Goal: Task Accomplishment & Management: Complete application form

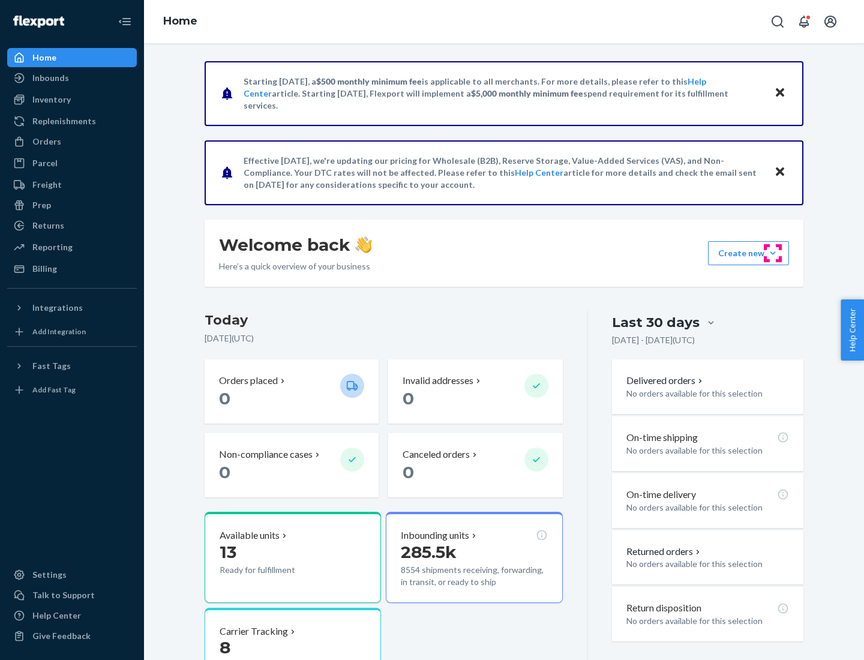
click at [773, 253] on button "Create new Create new inbound Create new order Create new product" at bounding box center [748, 253] width 81 height 24
click at [72, 78] on div "Inbounds" at bounding box center [71, 78] width 127 height 17
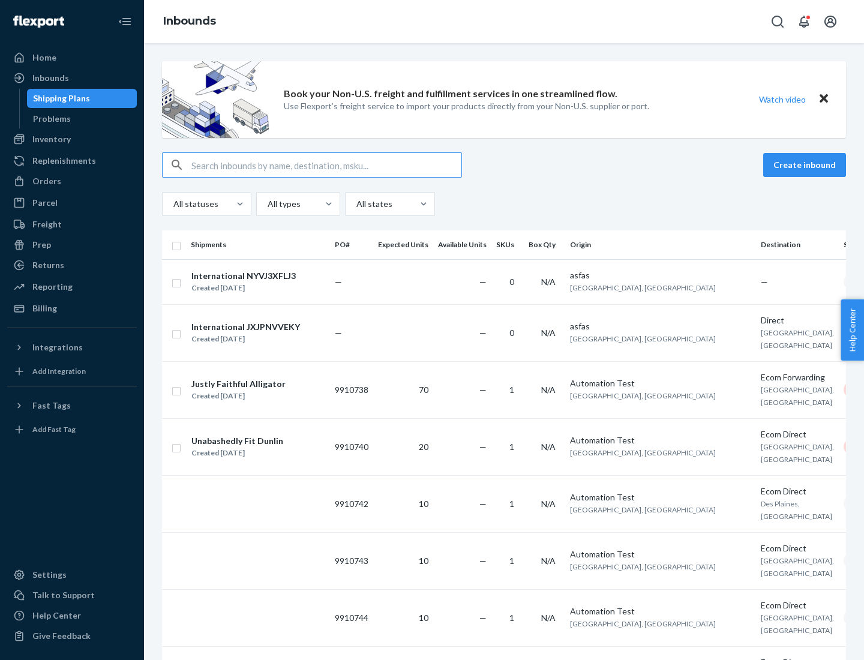
click at [806, 165] on button "Create inbound" at bounding box center [804, 165] width 83 height 24
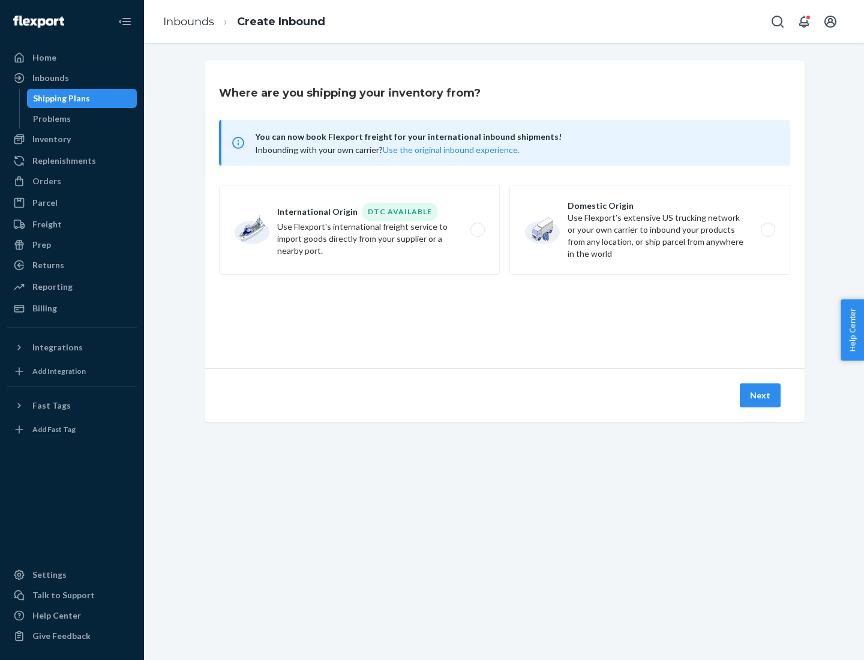
click at [650, 230] on label "Domestic Origin Use Flexport’s extensive US trucking network or your own carrie…" at bounding box center [649, 230] width 281 height 90
click at [767, 230] on input "Domestic Origin Use Flexport’s extensive US trucking network or your own carrie…" at bounding box center [771, 230] width 8 height 8
radio input "true"
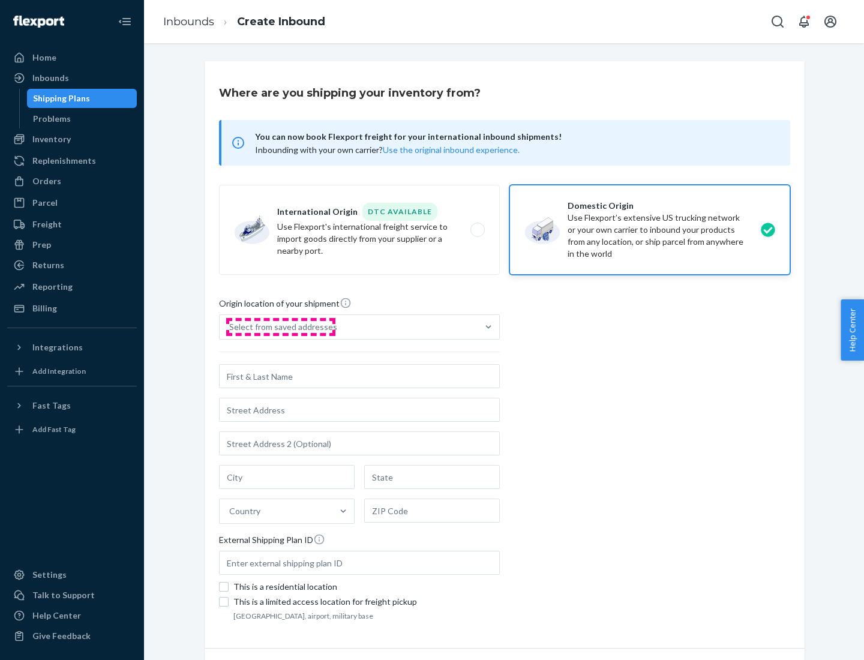
click at [280, 327] on div "Select from saved addresses" at bounding box center [283, 327] width 108 height 12
click at [230, 327] on input "Select from saved addresses" at bounding box center [229, 327] width 1 height 12
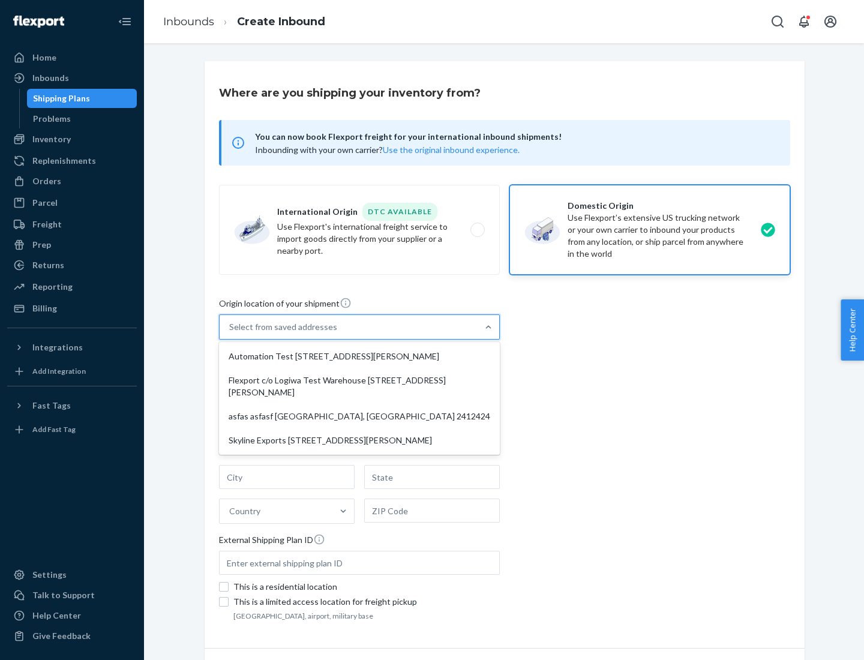
scroll to position [5, 0]
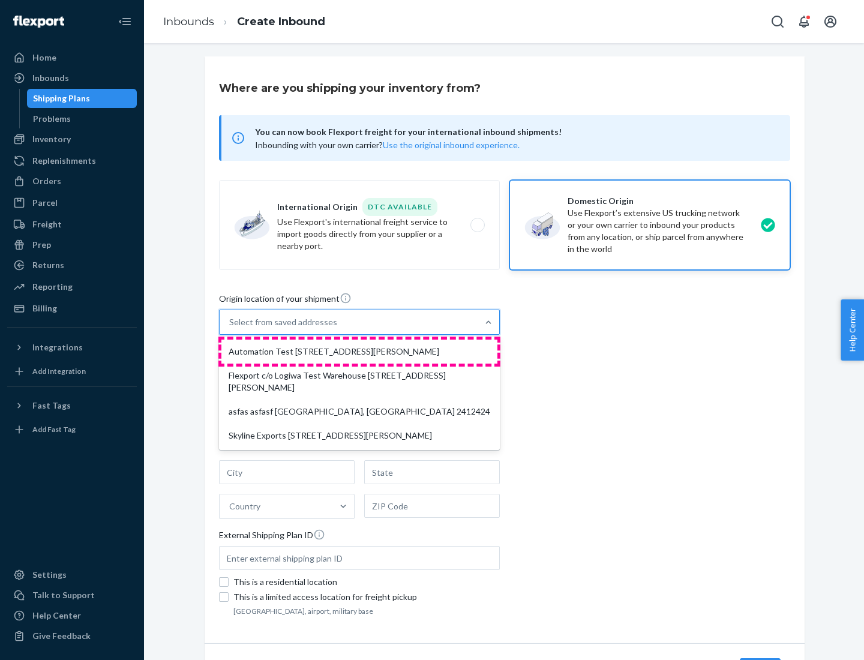
click at [359, 352] on div "Automation Test [STREET_ADDRESS][PERSON_NAME]" at bounding box center [359, 352] width 276 height 24
click at [230, 328] on input "option Automation Test [STREET_ADDRESS][PERSON_NAME] focused, 1 of 4. 4 results…" at bounding box center [229, 322] width 1 height 12
type input "Automation Test"
type input "9th Floor"
type input "[GEOGRAPHIC_DATA]"
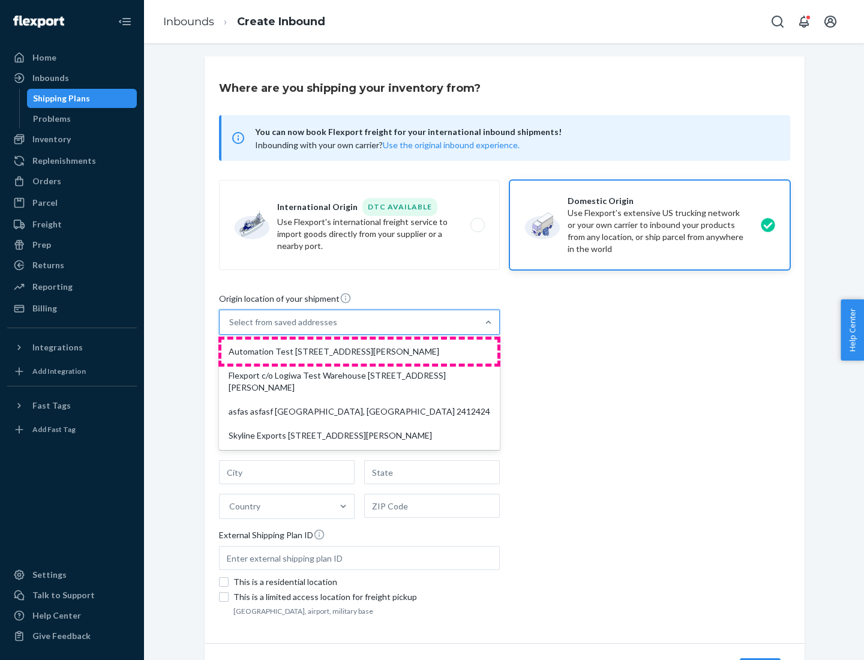
type input "CA"
type input "94104"
type input "[STREET_ADDRESS][PERSON_NAME]"
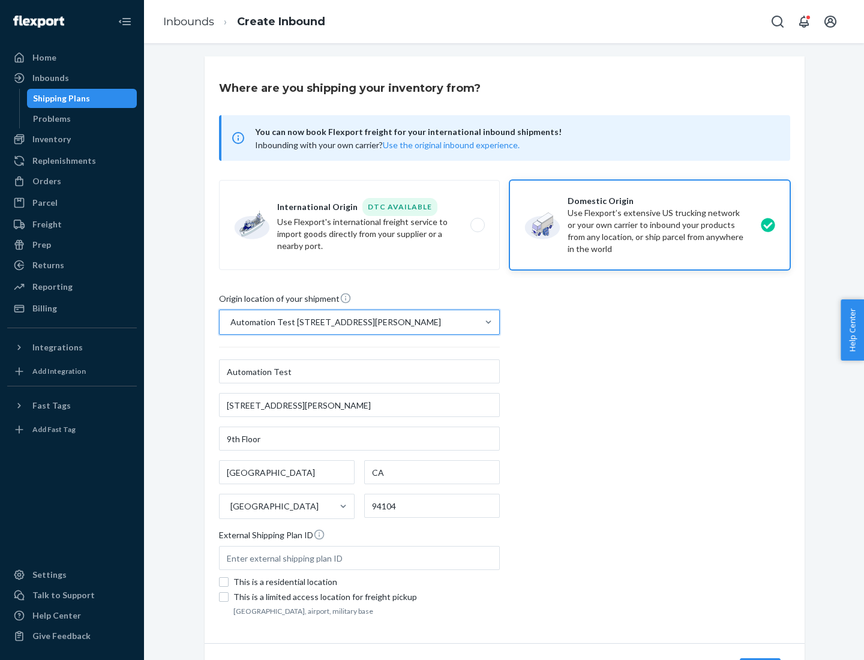
scroll to position [70, 0]
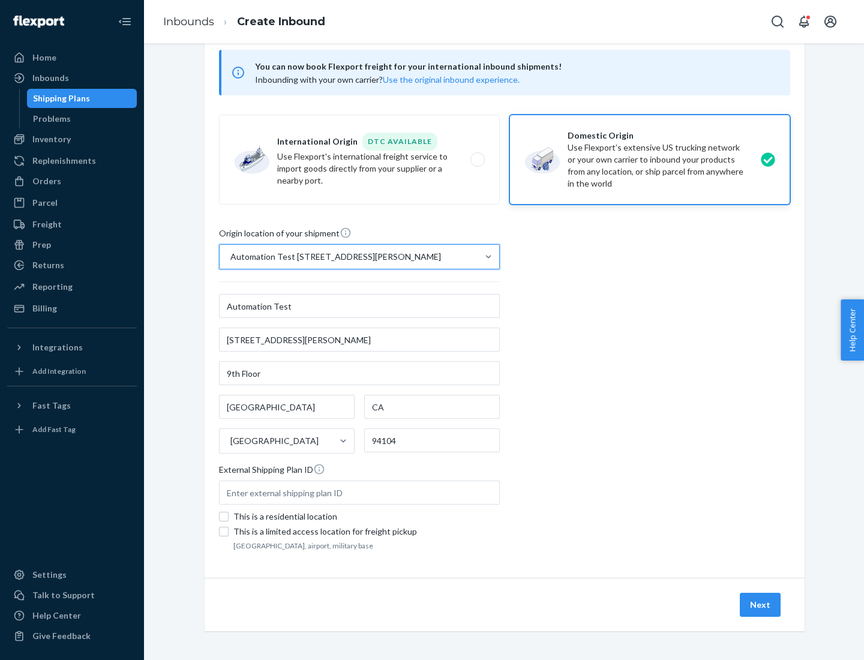
click at [761, 605] on button "Next" at bounding box center [760, 605] width 41 height 24
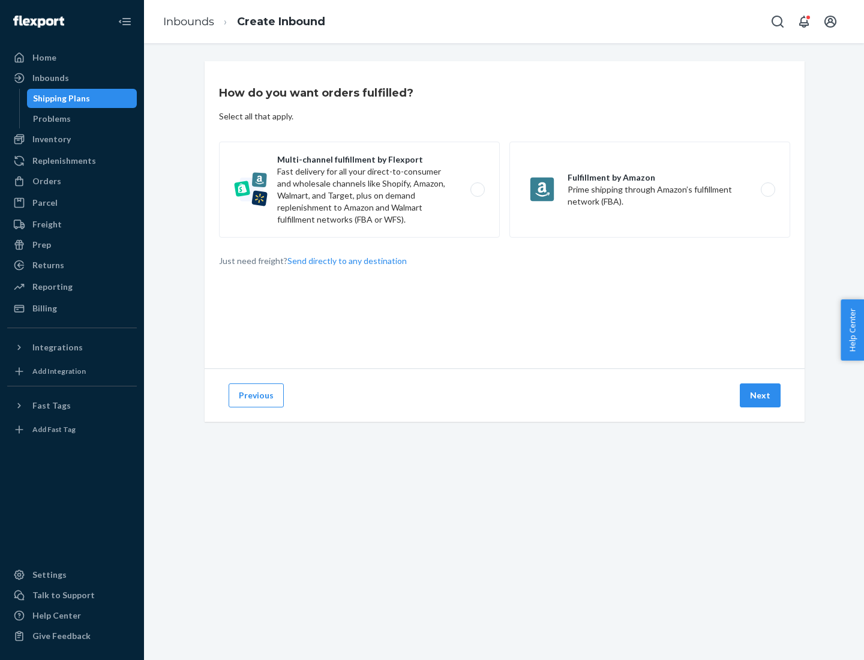
click at [359, 190] on label "Multi-channel fulfillment by Flexport Fast delivery for all your direct-to-cons…" at bounding box center [359, 190] width 281 height 96
click at [477, 190] on input "Multi-channel fulfillment by Flexport Fast delivery for all your direct-to-cons…" at bounding box center [481, 190] width 8 height 8
radio input "true"
click at [761, 395] on button "Next" at bounding box center [760, 395] width 41 height 24
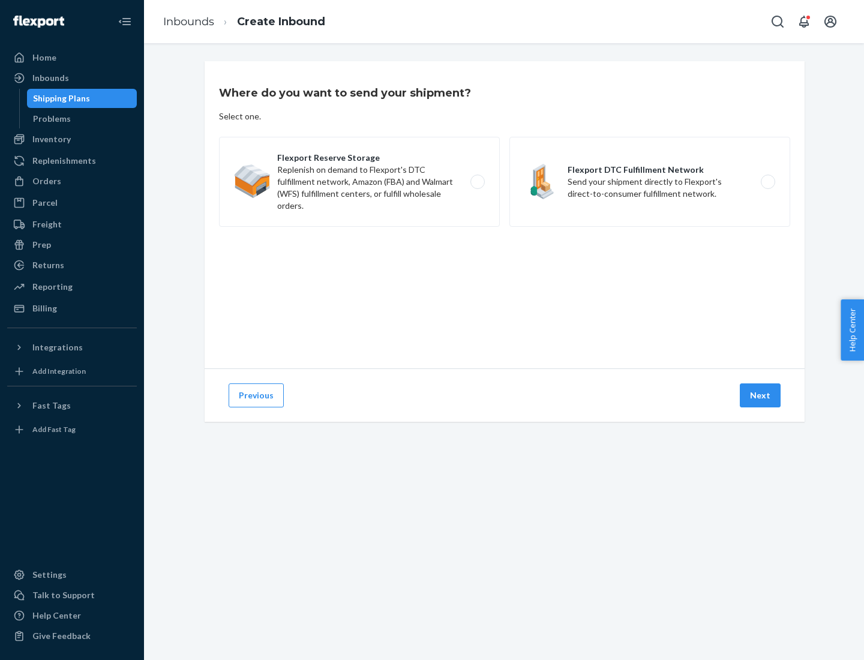
click at [650, 182] on label "Flexport DTC Fulfillment Network Send your shipment directly to Flexport's dire…" at bounding box center [649, 182] width 281 height 90
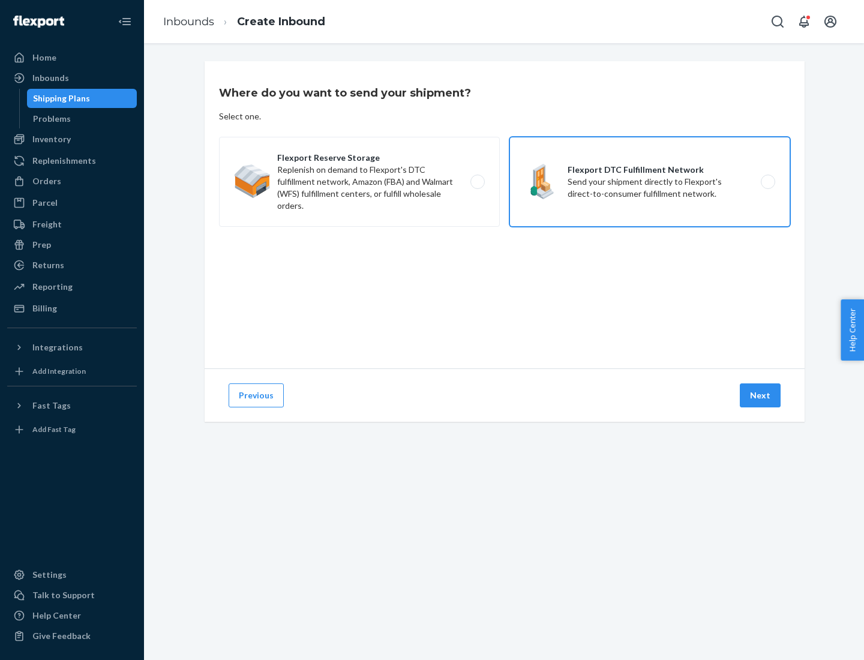
click at [767, 182] on input "Flexport DTC Fulfillment Network Send your shipment directly to Flexport's dire…" at bounding box center [771, 182] width 8 height 8
radio input "true"
click at [761, 395] on button "Next" at bounding box center [760, 395] width 41 height 24
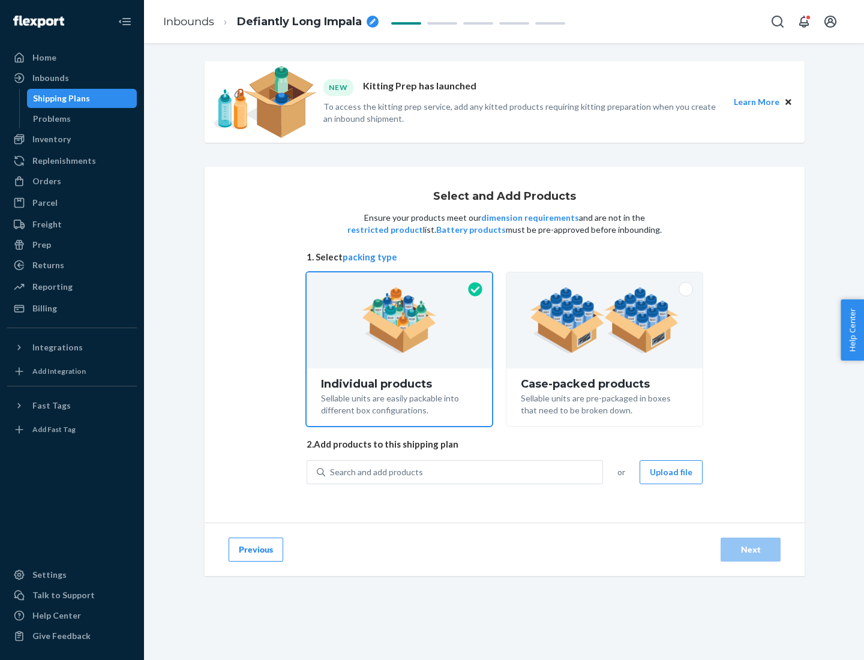
click at [605, 320] on img at bounding box center [604, 320] width 149 height 66
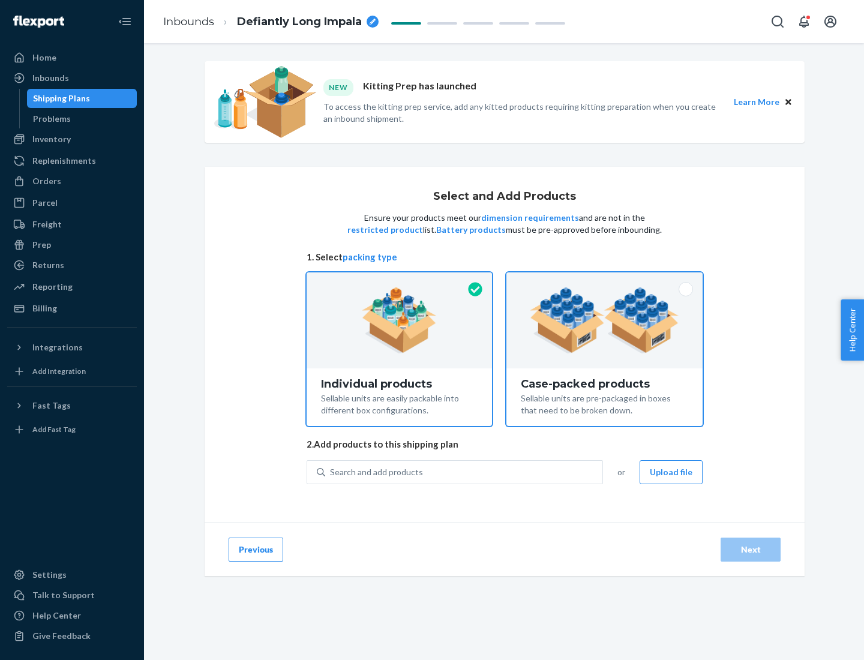
click at [605, 280] on input "Case-packed products Sellable units are pre-packaged in boxes that need to be b…" at bounding box center [605, 276] width 8 height 8
radio input "true"
radio input "false"
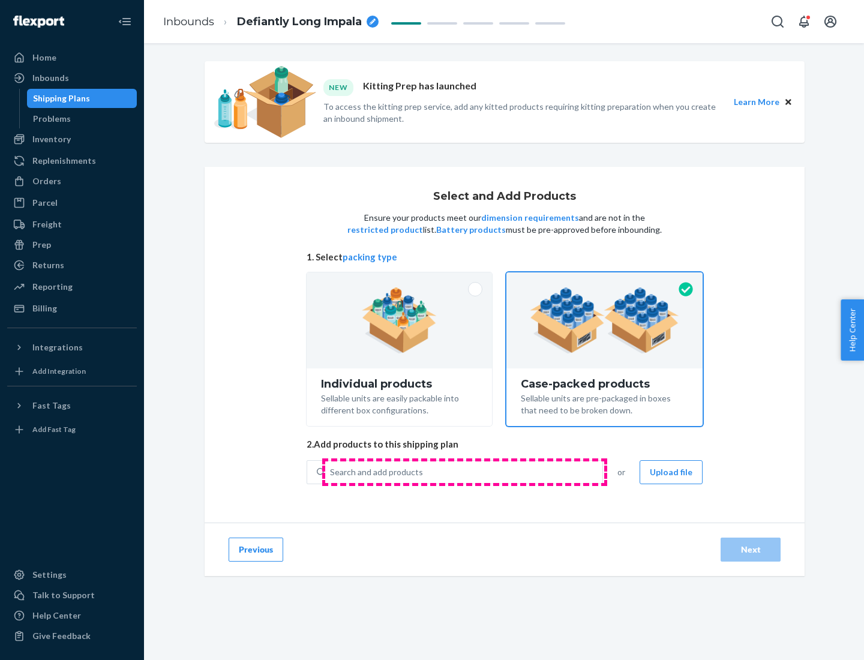
click at [464, 472] on div "Search and add products" at bounding box center [463, 472] width 277 height 22
click at [331, 472] on input "Search and add products" at bounding box center [330, 472] width 1 height 12
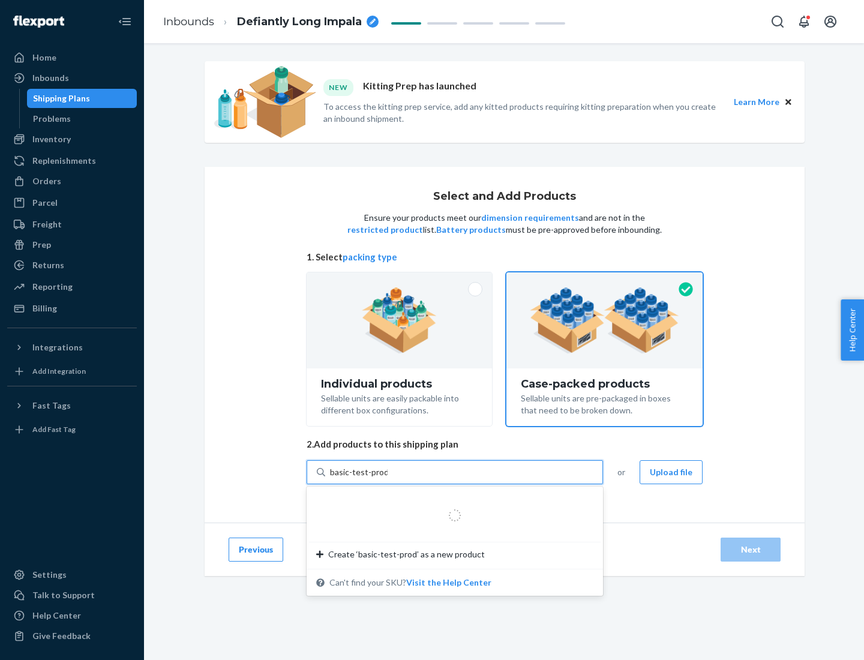
type input "basic-test-product-1"
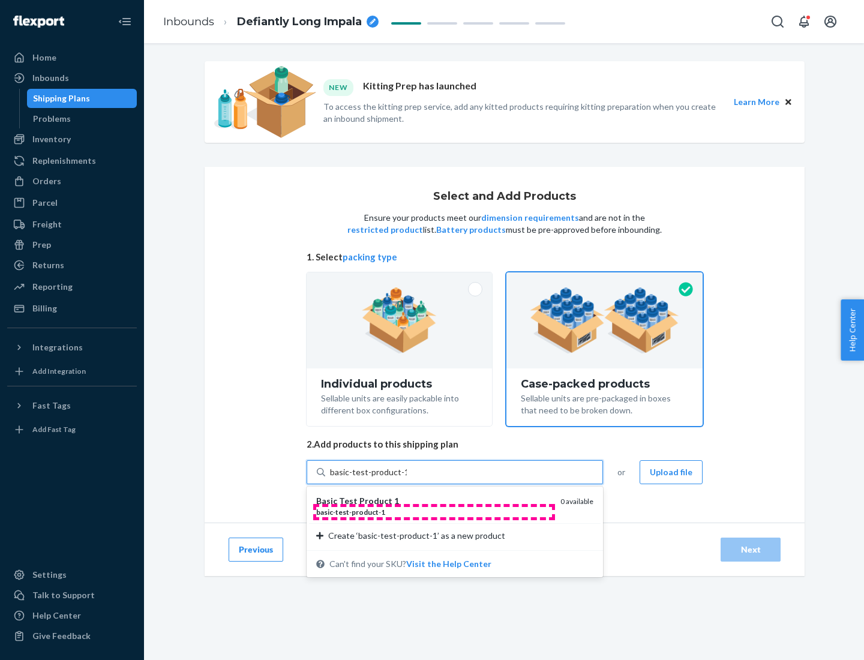
click at [434, 512] on div "basic - test - product - 1" at bounding box center [433, 512] width 235 height 10
click at [407, 478] on input "basic-test-product-1" at bounding box center [368, 472] width 77 height 12
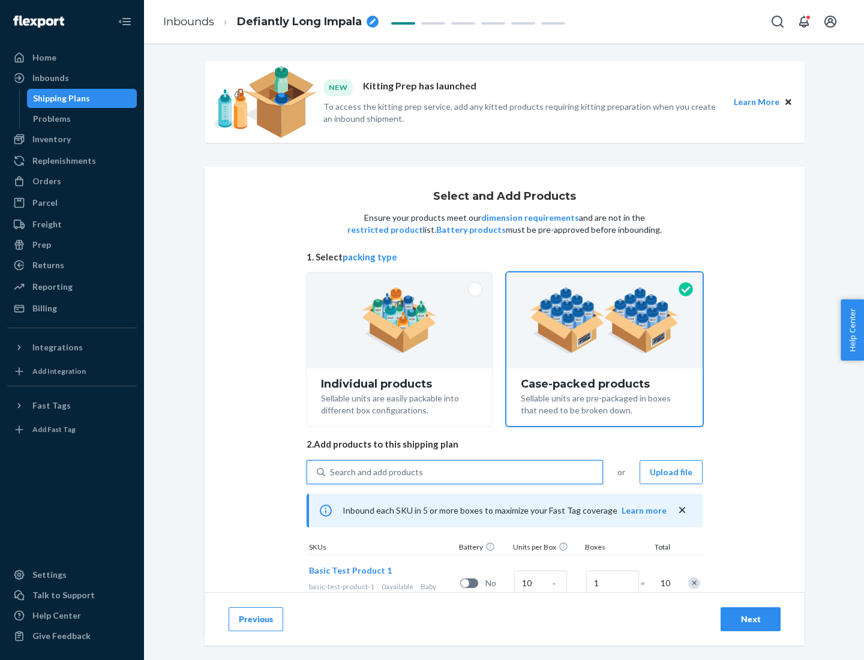
scroll to position [43, 0]
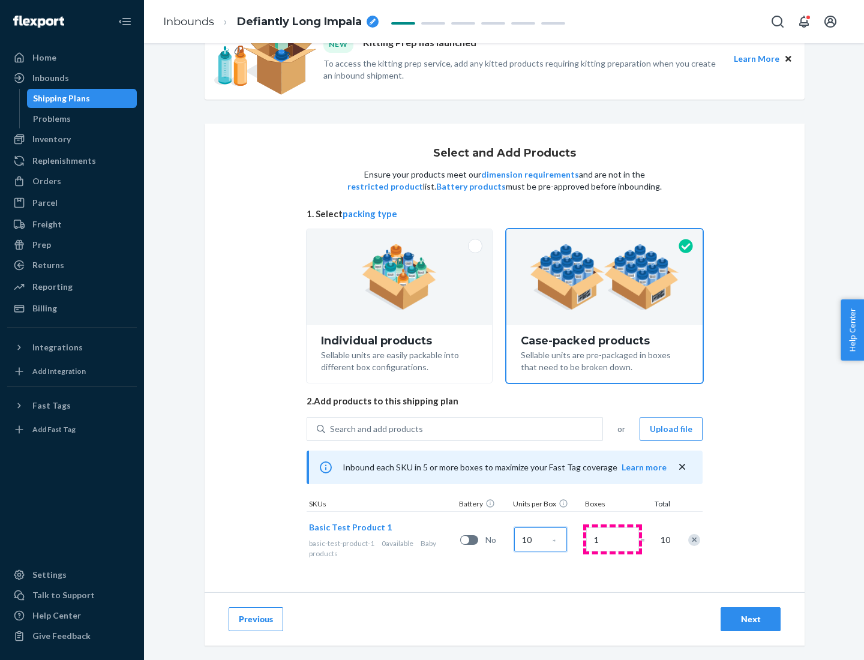
type input "10"
type input "7"
click at [750, 619] on div "Next" at bounding box center [751, 619] width 40 height 12
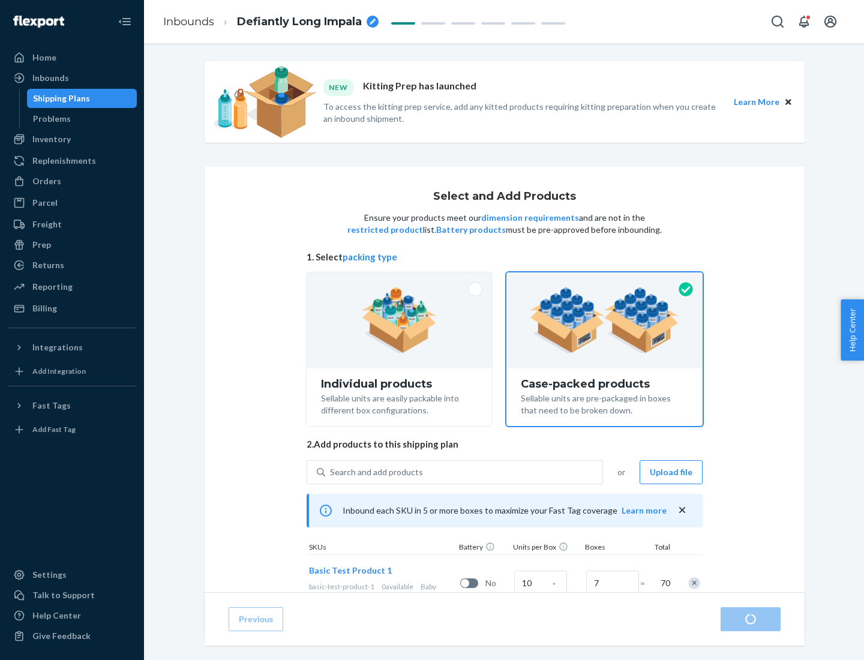
radio input "true"
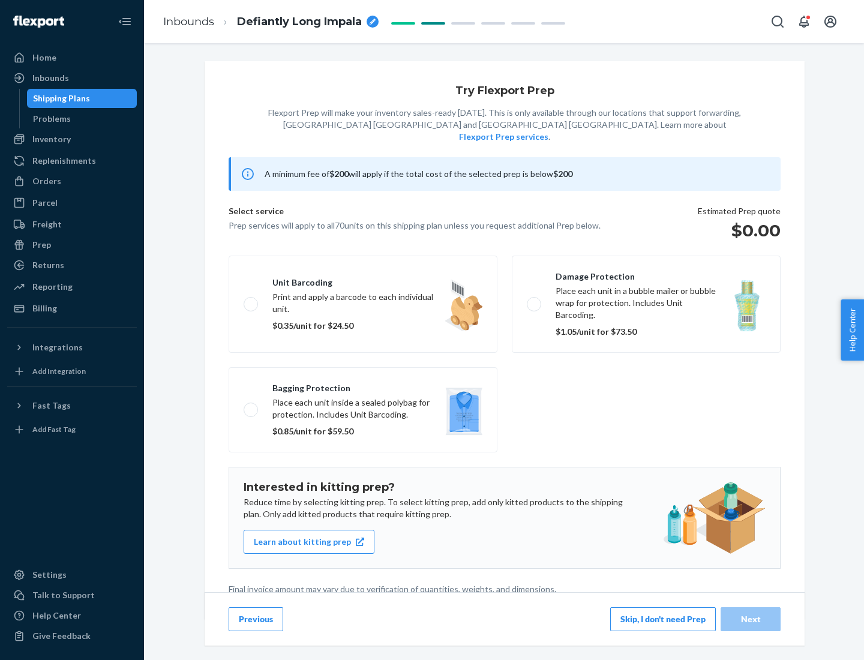
scroll to position [3, 0]
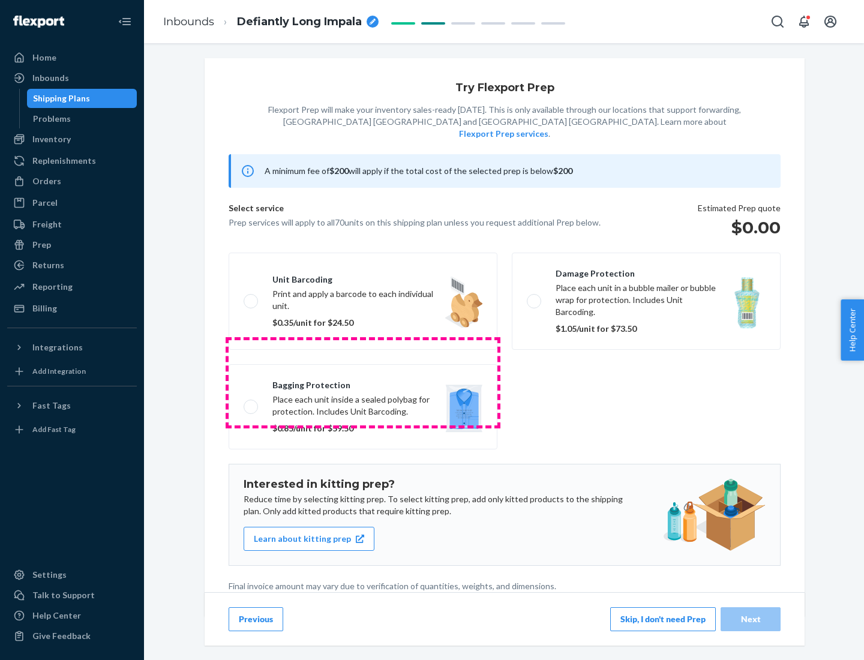
click at [363, 382] on label "Bagging protection Place each unit inside a sealed polybag for protection. Incl…" at bounding box center [363, 406] width 269 height 85
click at [251, 403] on input "Bagging protection Place each unit inside a sealed polybag for protection. Incl…" at bounding box center [248, 407] width 8 height 8
checkbox input "true"
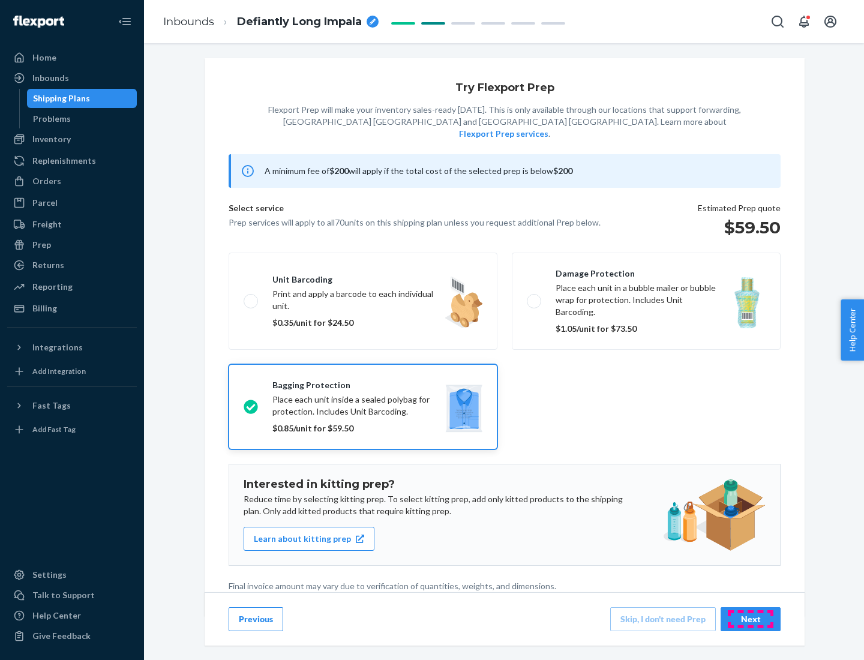
click at [750, 619] on div "Next" at bounding box center [751, 619] width 40 height 12
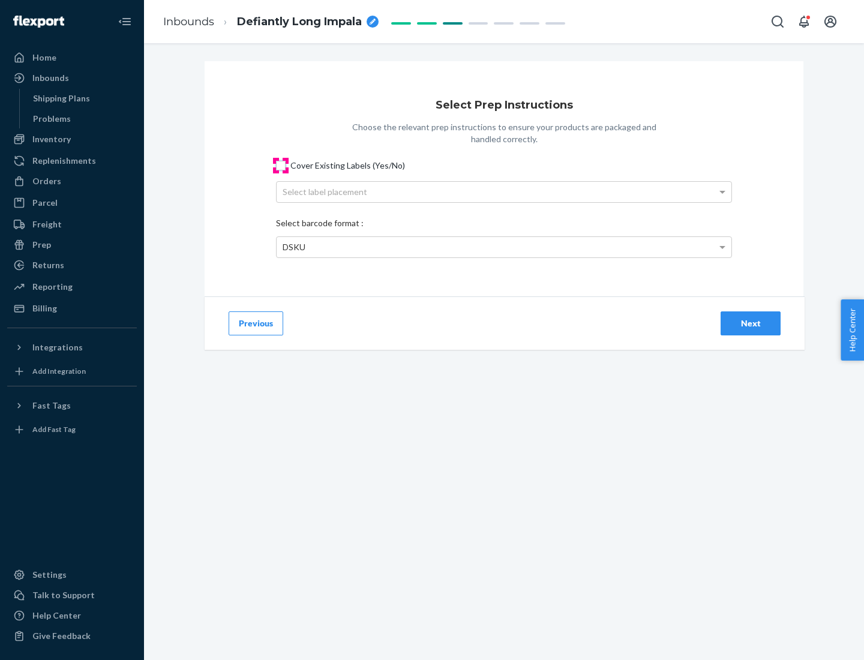
click at [281, 165] on input "Cover Existing Labels (Yes/No)" at bounding box center [281, 166] width 10 height 10
checkbox input "true"
click at [504, 191] on div "Select label placement" at bounding box center [504, 192] width 455 height 20
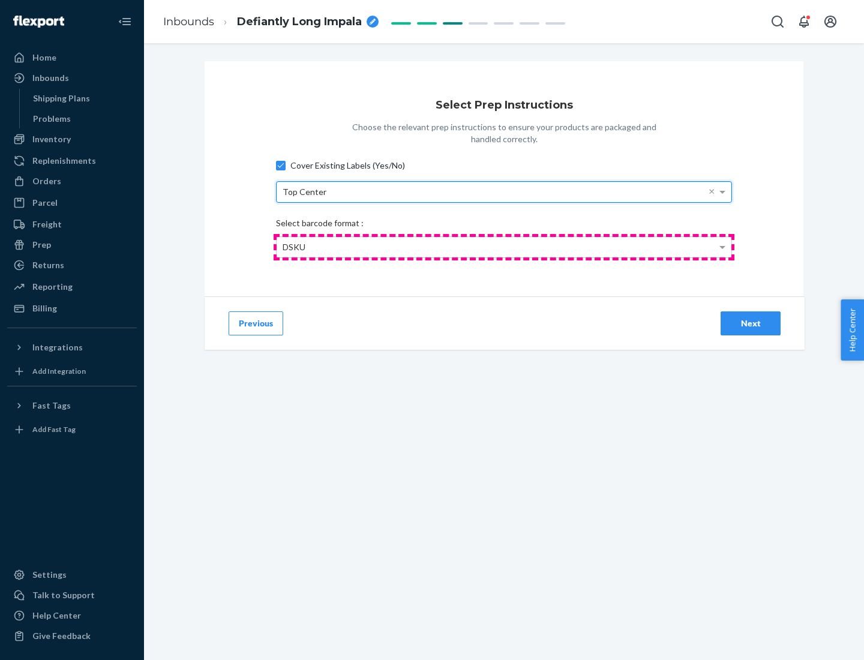
click at [504, 247] on div "DSKU" at bounding box center [504, 247] width 455 height 20
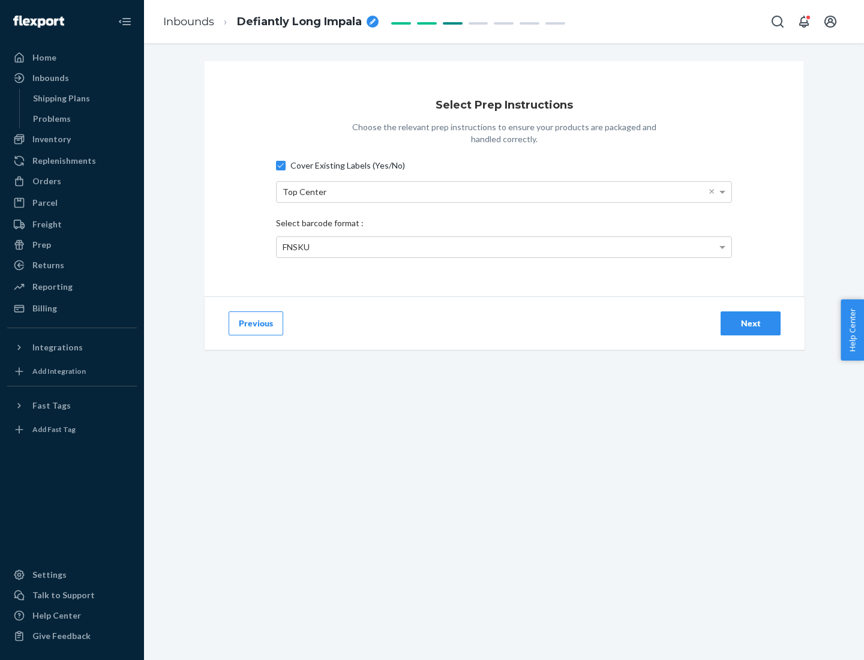
click at [750, 323] on div "Next" at bounding box center [751, 323] width 40 height 12
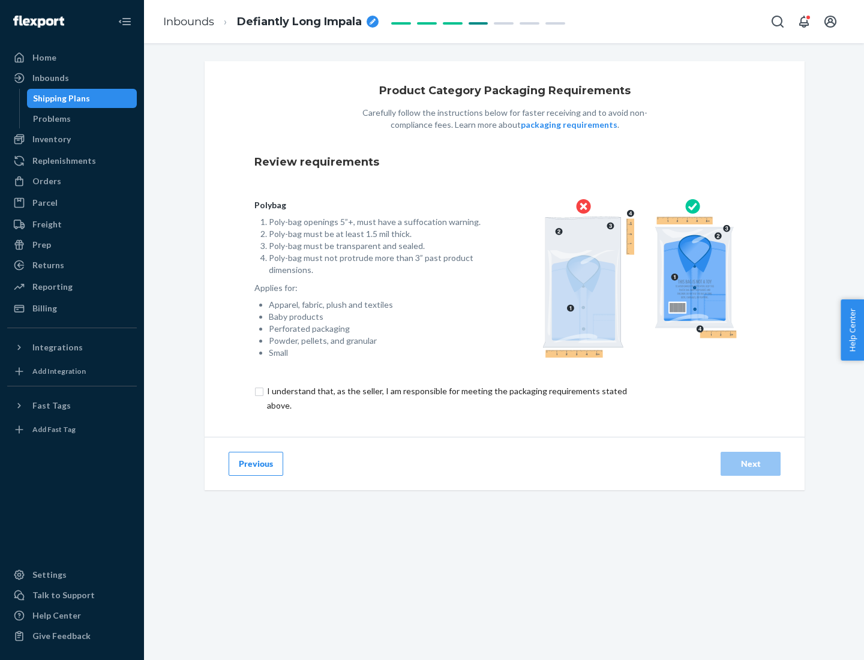
click at [446, 398] on input "checkbox" at bounding box center [453, 398] width 399 height 29
checkbox input "true"
click at [750, 463] on div "Next" at bounding box center [751, 464] width 40 height 12
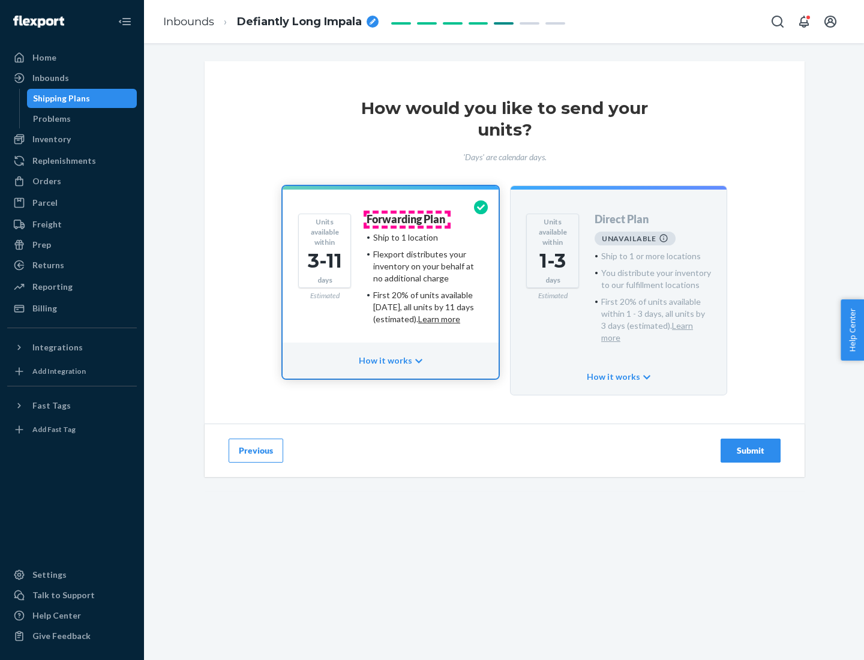
click at [407, 219] on h4 "Forwarding Plan" at bounding box center [406, 220] width 79 height 12
click at [750, 445] on div "Submit" at bounding box center [751, 451] width 40 height 12
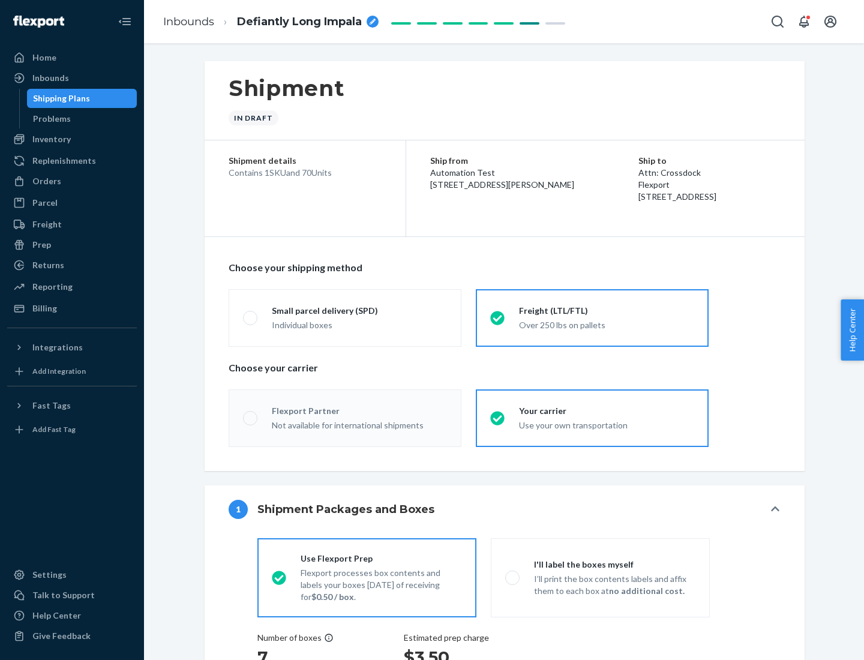
radio input "true"
radio input "false"
radio input "true"
radio input "false"
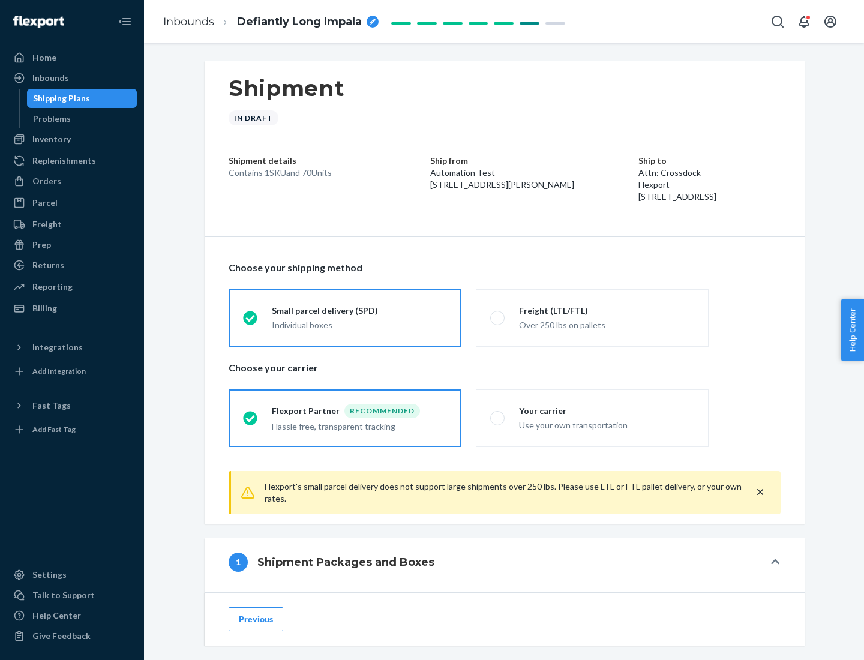
click at [592, 317] on div "Over 250 lbs on pallets" at bounding box center [606, 324] width 175 height 14
click at [498, 317] on input "Freight (LTL/FTL) Over 250 lbs on pallets" at bounding box center [494, 318] width 8 height 8
radio input "true"
radio input "false"
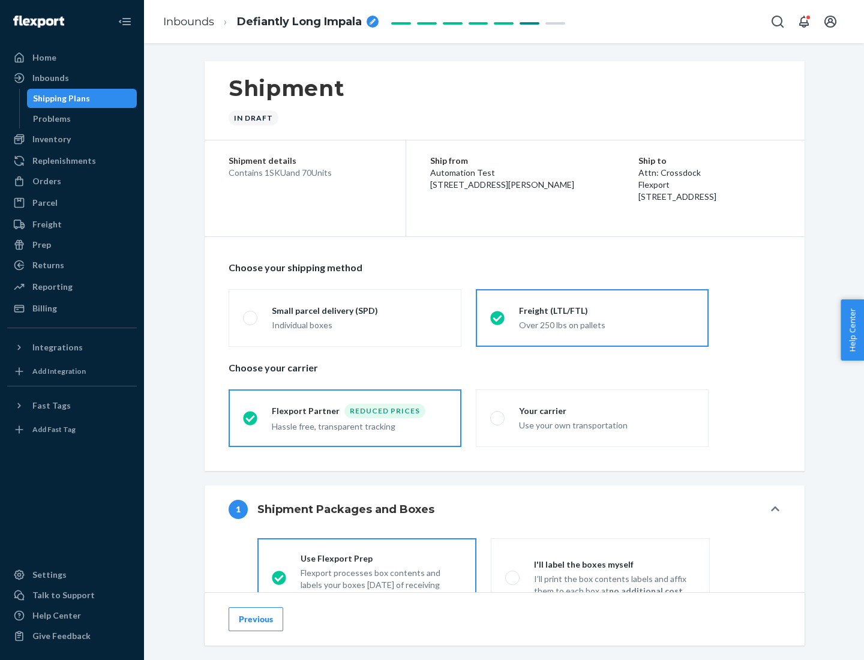
scroll to position [67, 0]
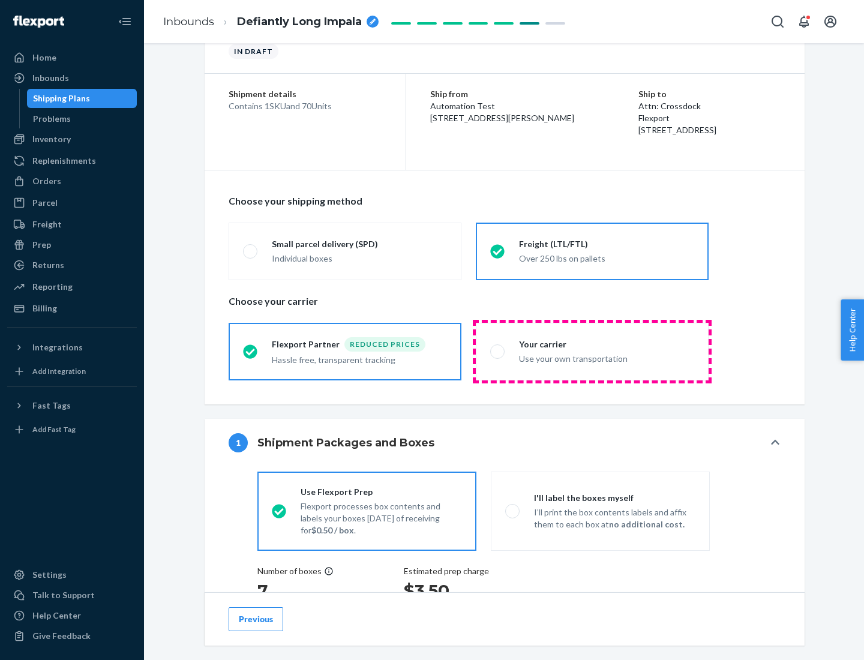
click at [592, 351] on div "Use your own transportation" at bounding box center [606, 357] width 175 height 14
click at [498, 351] on input "Your carrier Use your own transportation" at bounding box center [494, 351] width 8 height 8
radio input "true"
radio input "false"
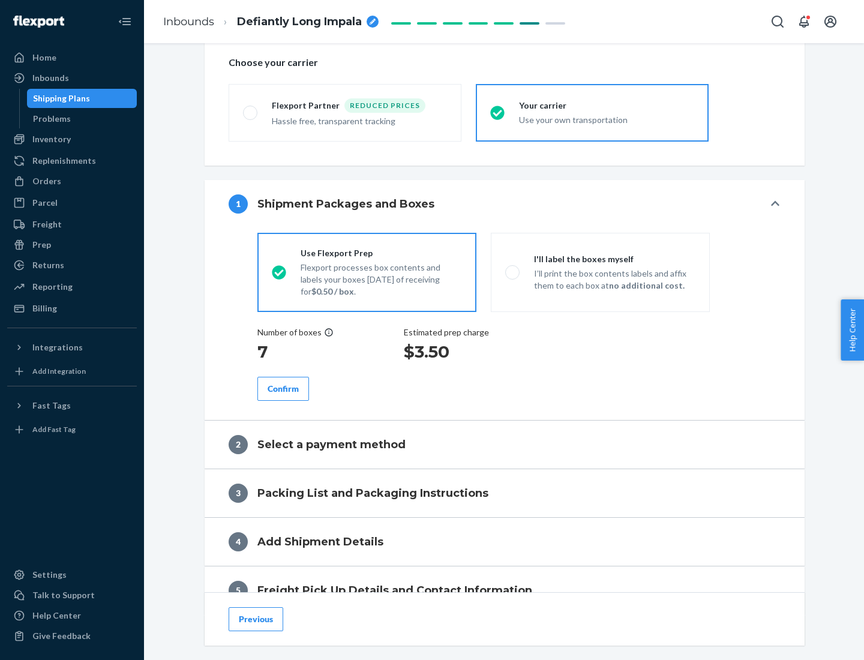
scroll to position [226, 0]
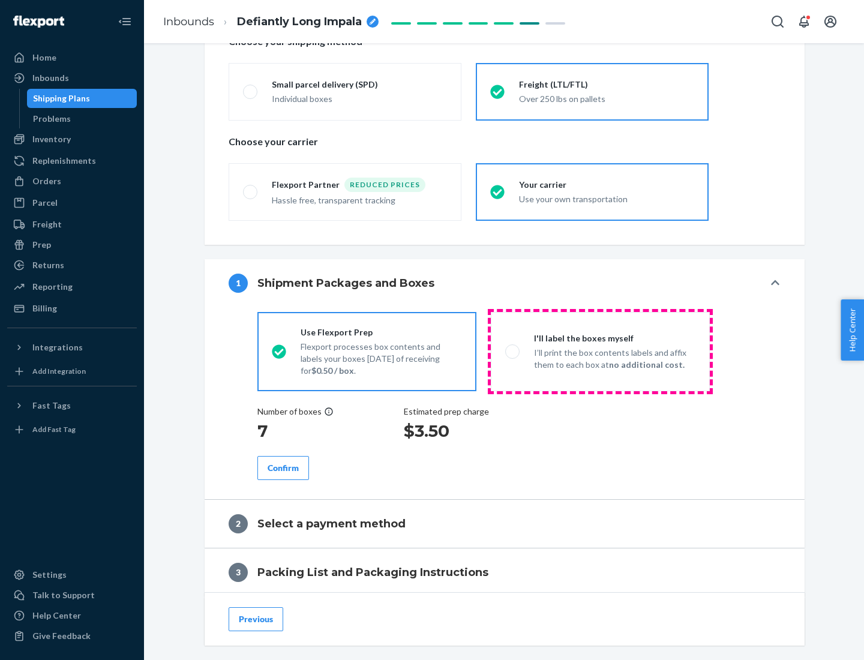
click at [600, 351] on p "I’ll print the box contents labels and affix them to each box at no additional …" at bounding box center [614, 359] width 161 height 24
click at [513, 351] on input "I'll label the boxes myself I’ll print the box contents labels and affix them t…" at bounding box center [509, 351] width 8 height 8
radio input "true"
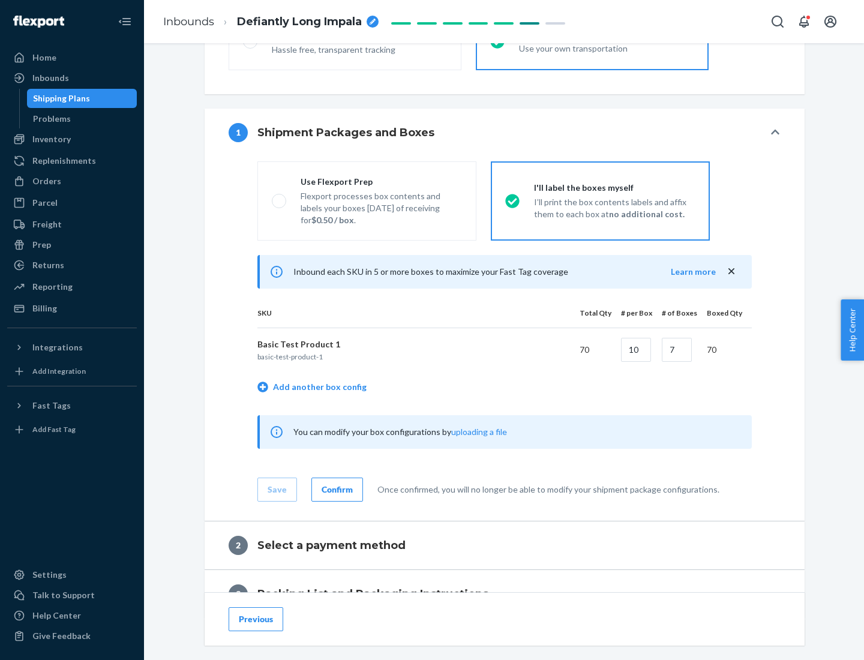
scroll to position [207, 0]
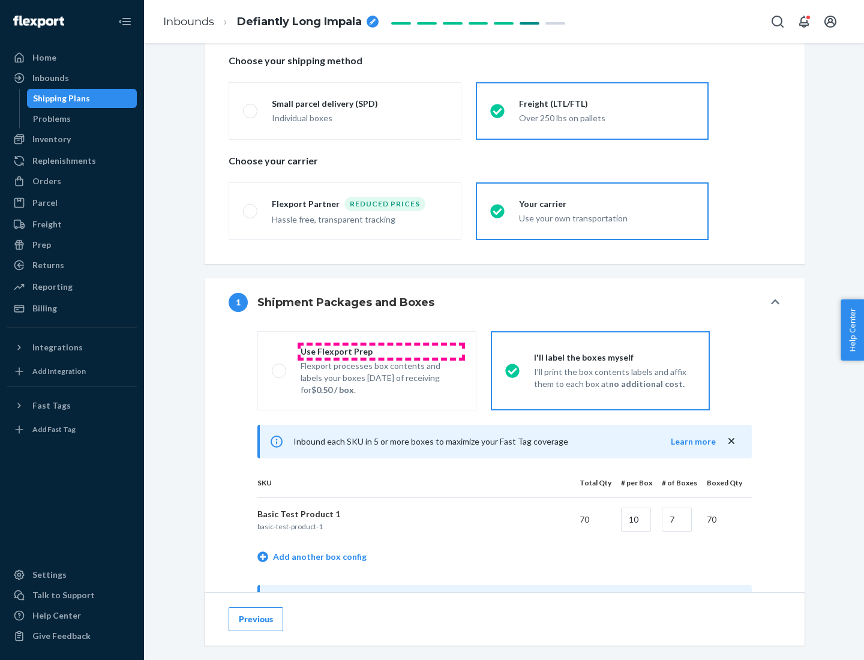
click at [381, 351] on div "Use Flexport Prep" at bounding box center [381, 352] width 161 height 12
click at [280, 367] on input "Use Flexport Prep Flexport processes box contents and labels your boxes [DATE] …" at bounding box center [276, 371] width 8 height 8
radio input "true"
radio input "false"
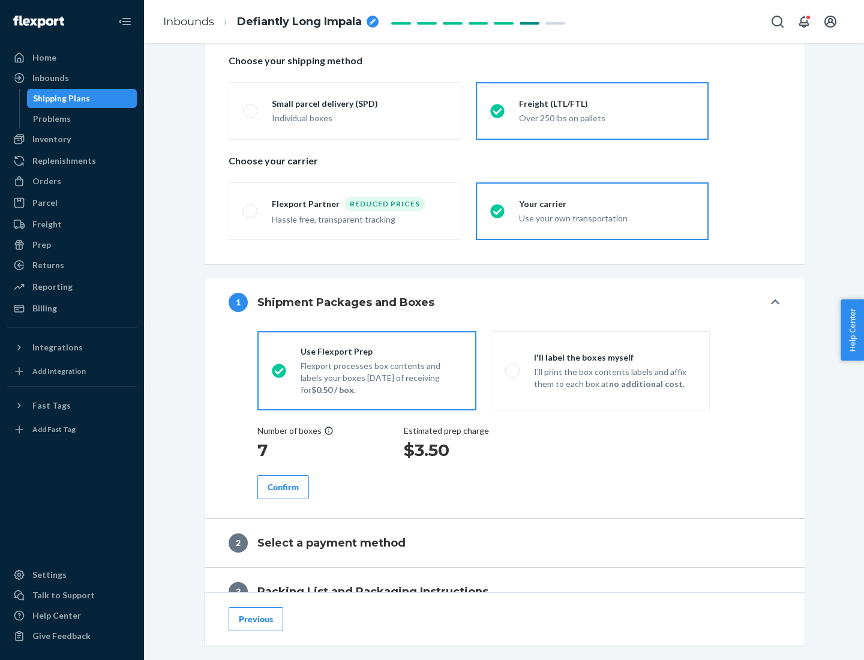
scroll to position [343, 0]
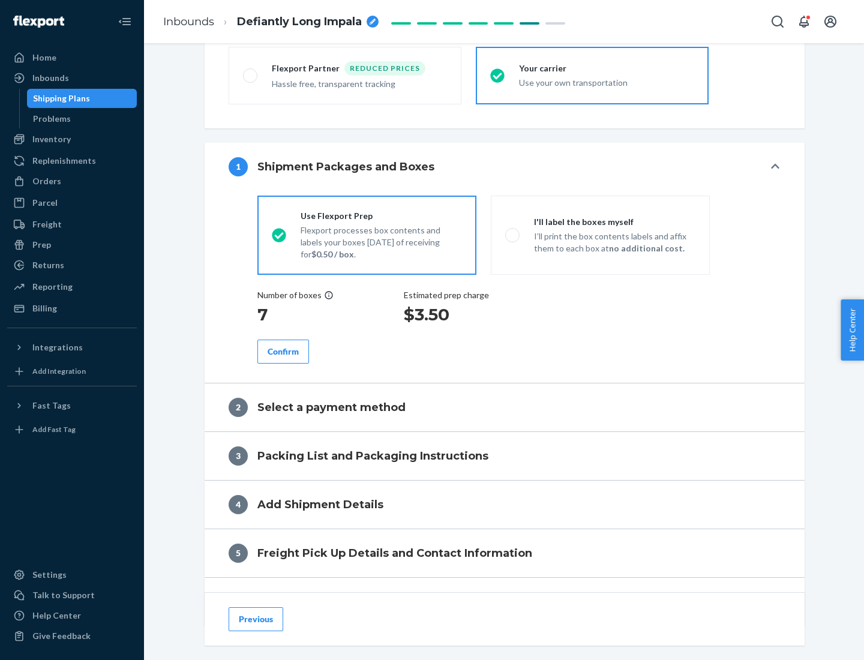
click at [283, 351] on div "Confirm" at bounding box center [283, 352] width 31 height 12
radio input "false"
